Goal: Information Seeking & Learning: Learn about a topic

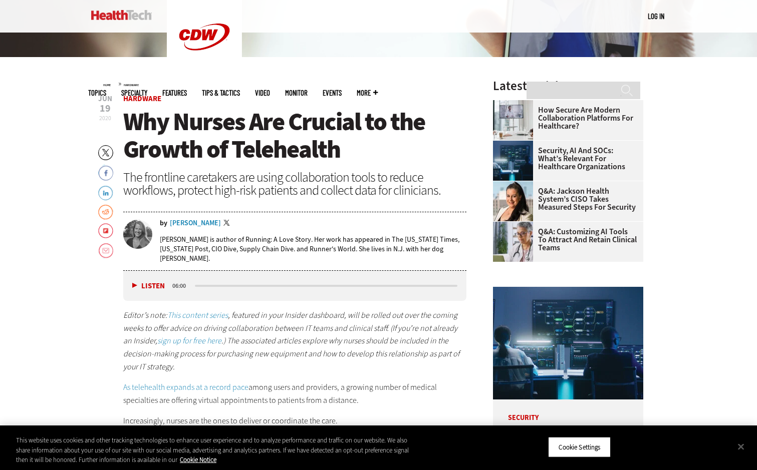
scroll to position [300, 0]
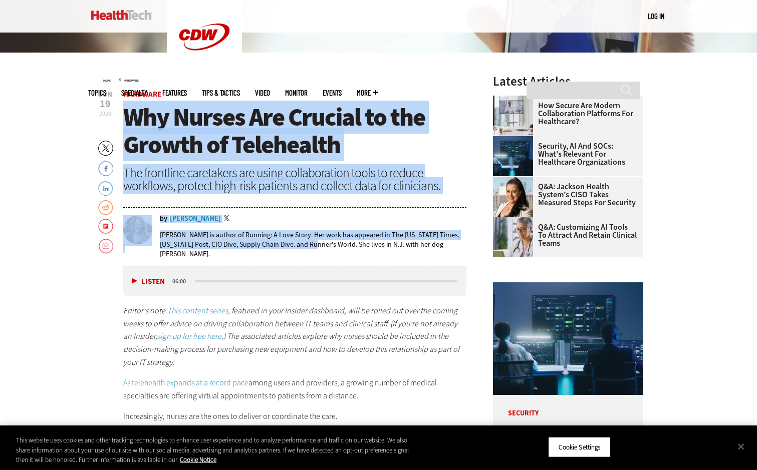
drag, startPoint x: 120, startPoint y: 115, endPoint x: 324, endPoint y: 243, distance: 240.5
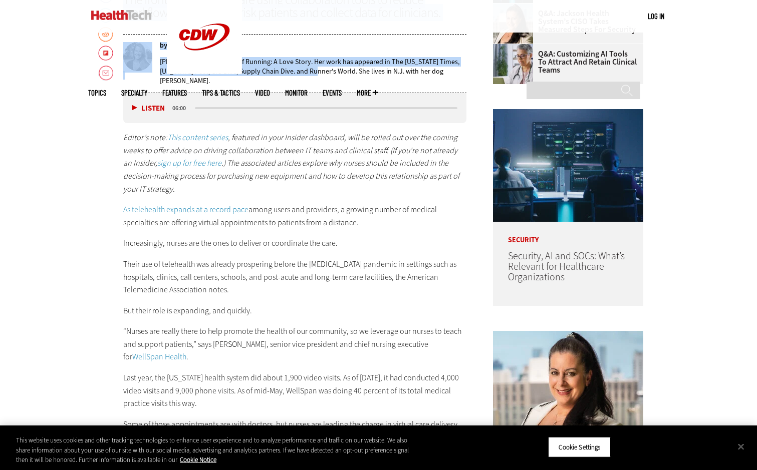
scroll to position [451, 0]
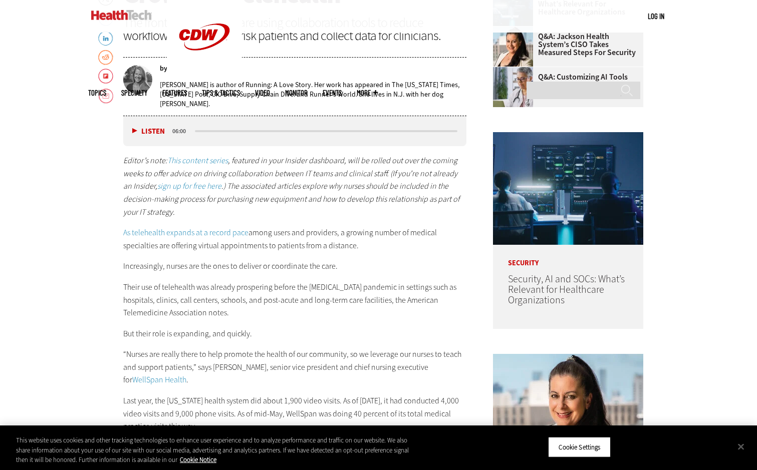
click at [131, 129] on div "Listen Pause" at bounding box center [151, 131] width 40 height 11
click at [135, 131] on button "Listen" at bounding box center [148, 132] width 33 height 8
click at [742, 447] on button "Close" at bounding box center [741, 447] width 22 height 22
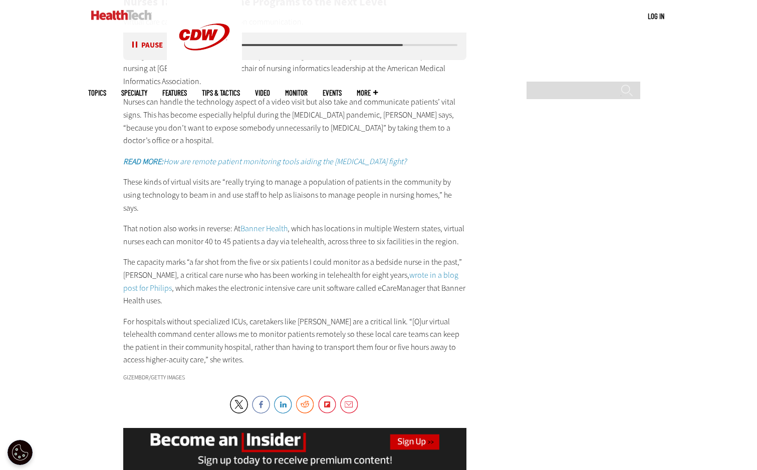
scroll to position [1452, 0]
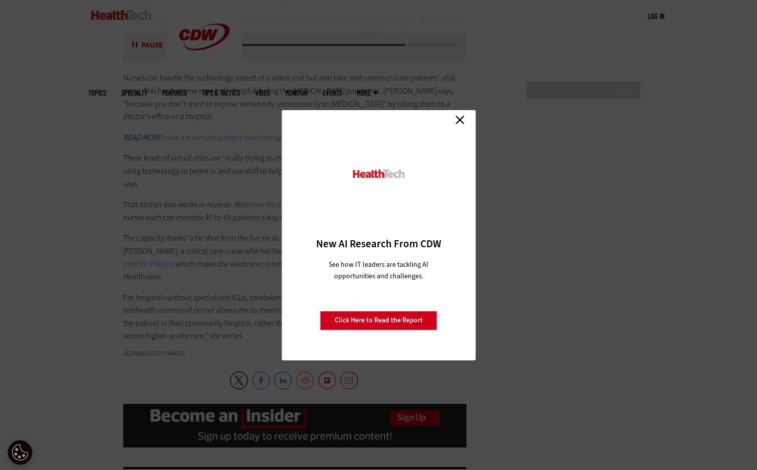
click at [458, 122] on link "Close" at bounding box center [459, 120] width 15 height 15
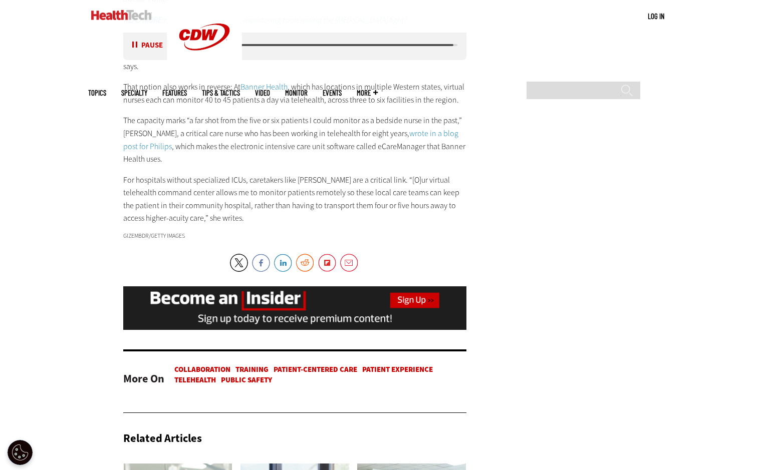
scroll to position [1552, 0]
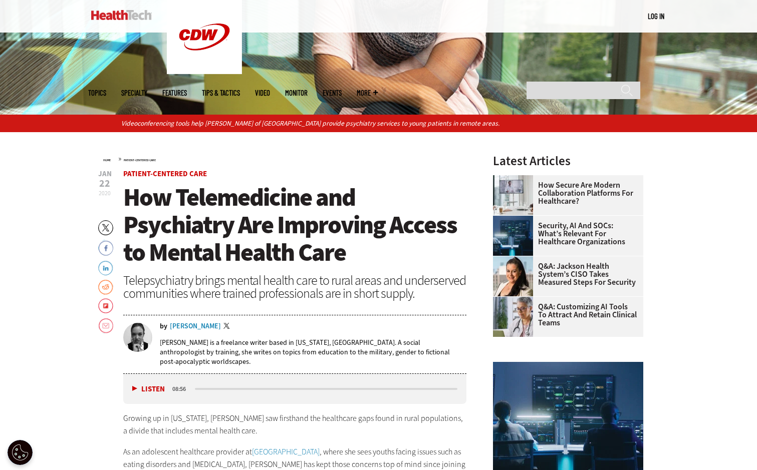
scroll to position [300, 0]
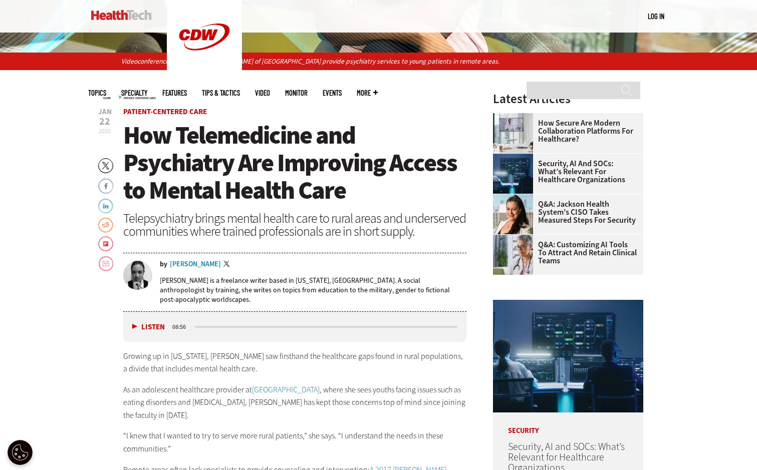
click at [132, 324] on button "Listen" at bounding box center [148, 328] width 33 height 8
click at [132, 323] on button "Pause" at bounding box center [147, 327] width 31 height 8
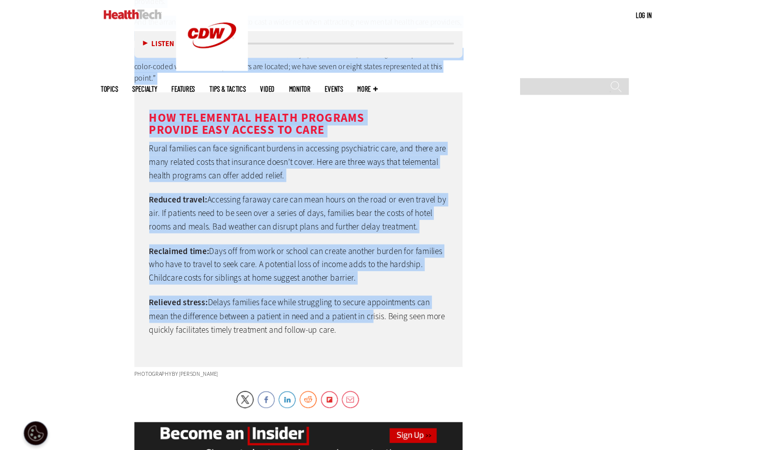
scroll to position [2263, 0]
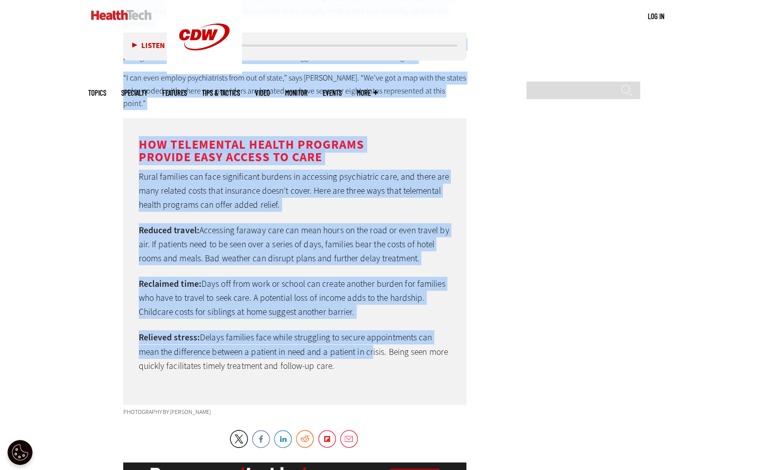
drag, startPoint x: 125, startPoint y: 150, endPoint x: 373, endPoint y: 335, distance: 309.5
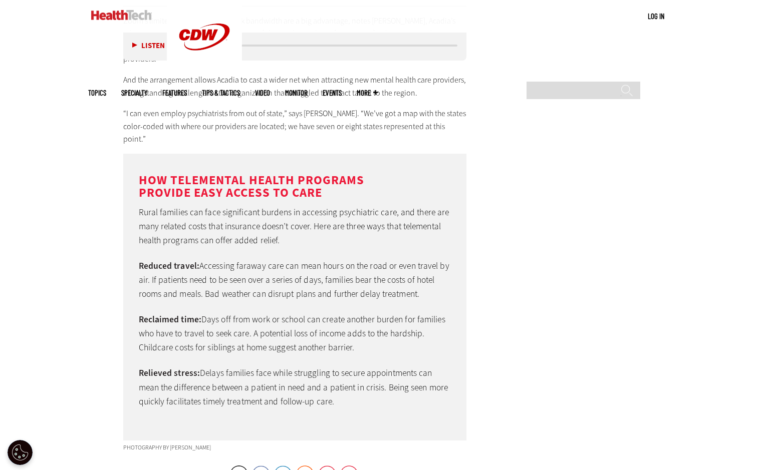
scroll to position [0, 0]
